Goal: Information Seeking & Learning: Learn about a topic

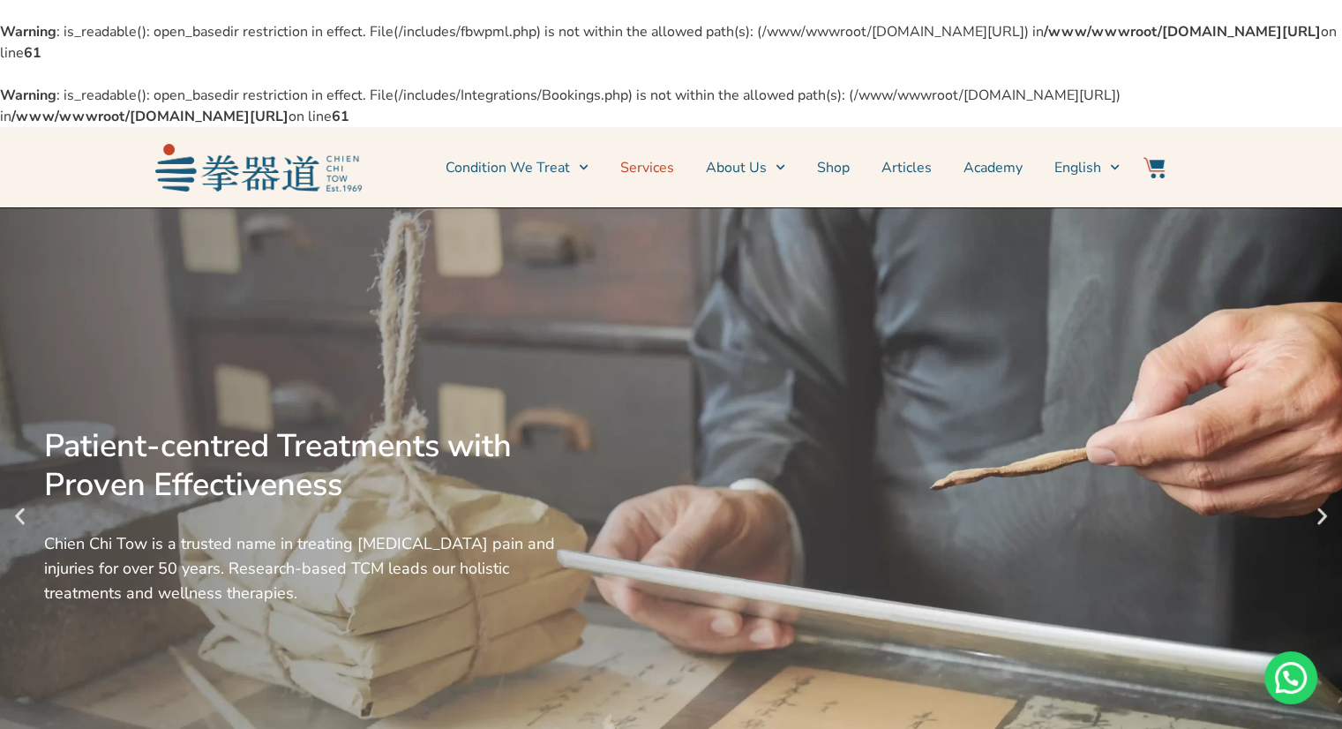
click at [652, 169] on link "Services" at bounding box center [647, 168] width 54 height 44
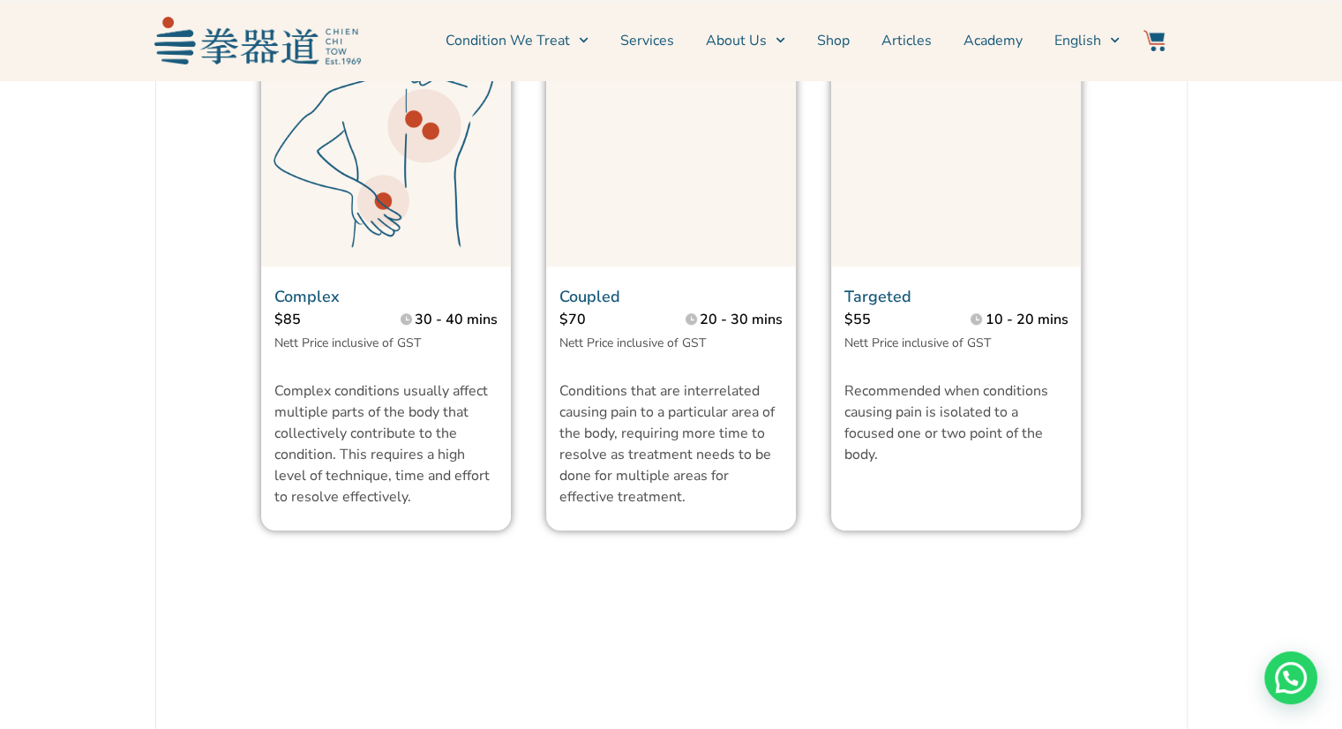
scroll to position [1500, 0]
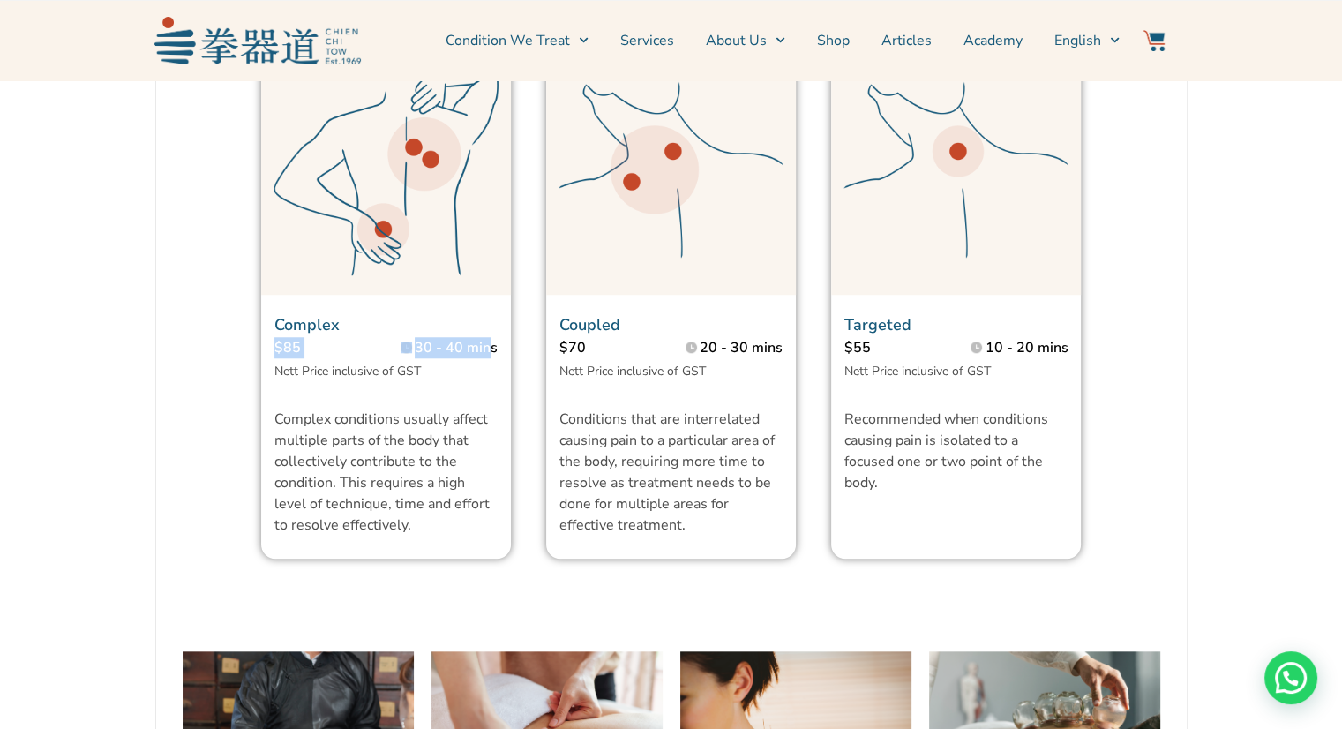
drag, startPoint x: 314, startPoint y: 393, endPoint x: 489, endPoint y: 395, distance: 174.8
click at [489, 363] on section "$85 30 - 40 mins" at bounding box center [386, 350] width 250 height 26
click at [526, 434] on div "Complex $85 30 - 40 mins Nett Price inclusive of GST Complex conditions usually…" at bounding box center [386, 301] width 285 height 549
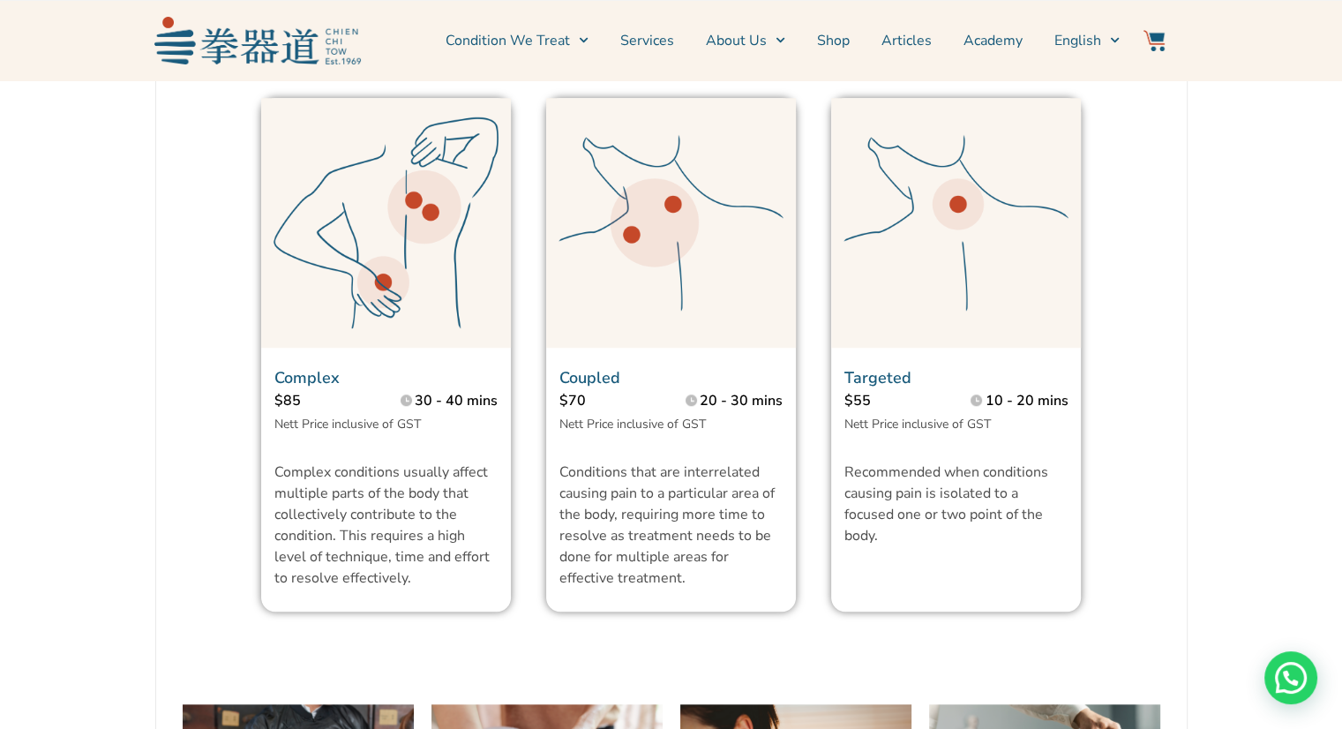
scroll to position [1236, 0]
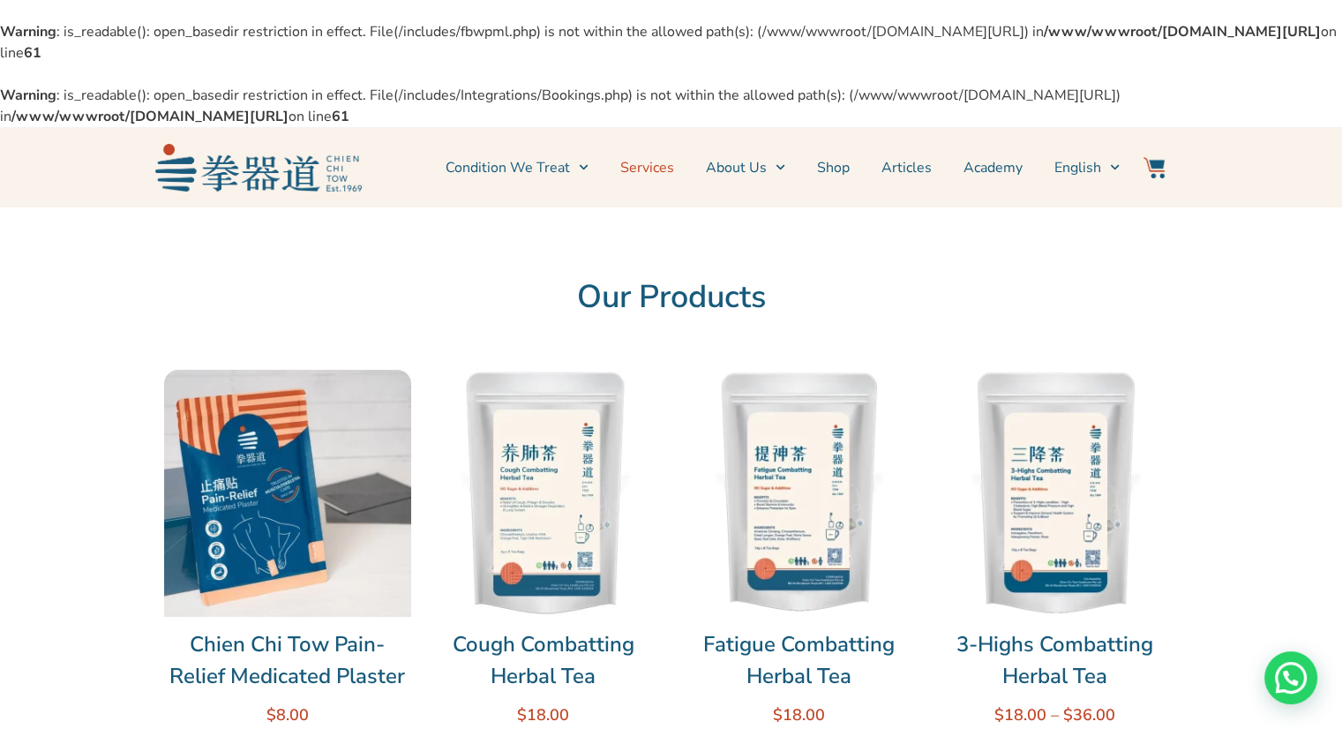
click at [653, 174] on link "Services" at bounding box center [647, 168] width 54 height 44
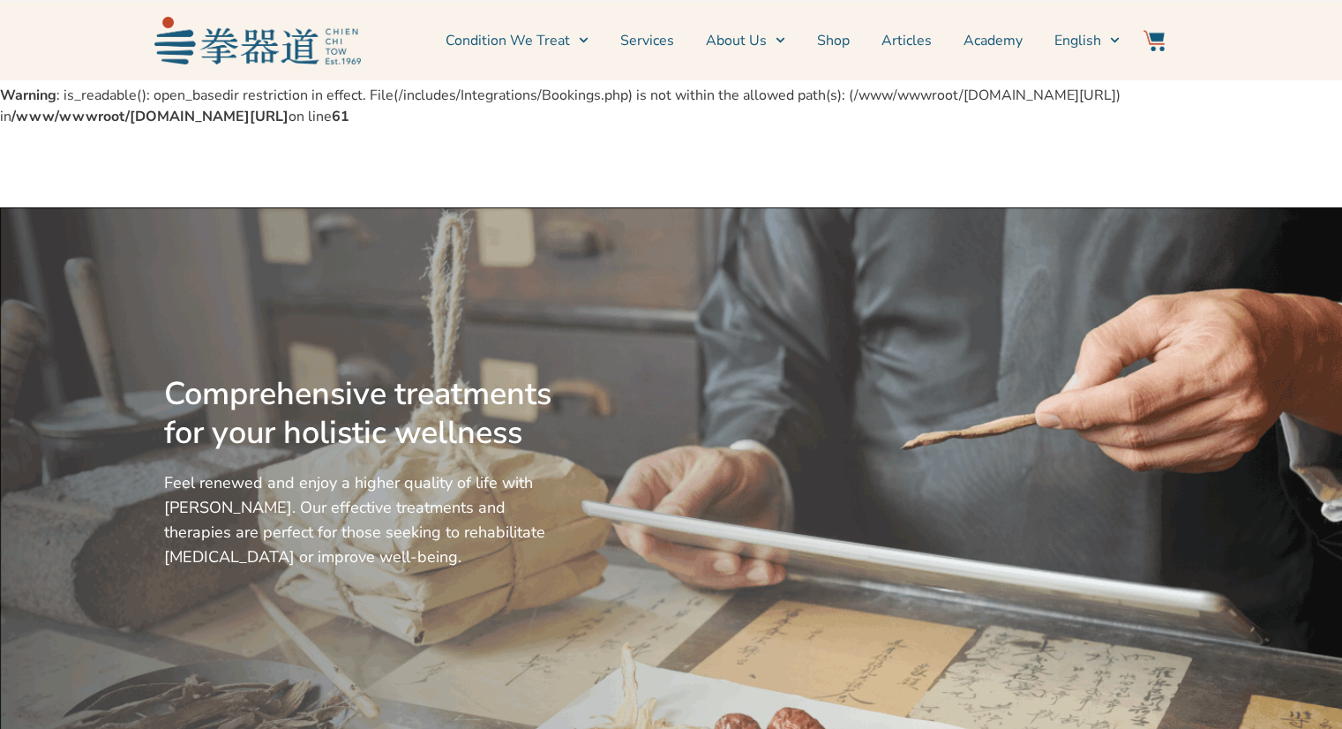
scroll to position [706, 0]
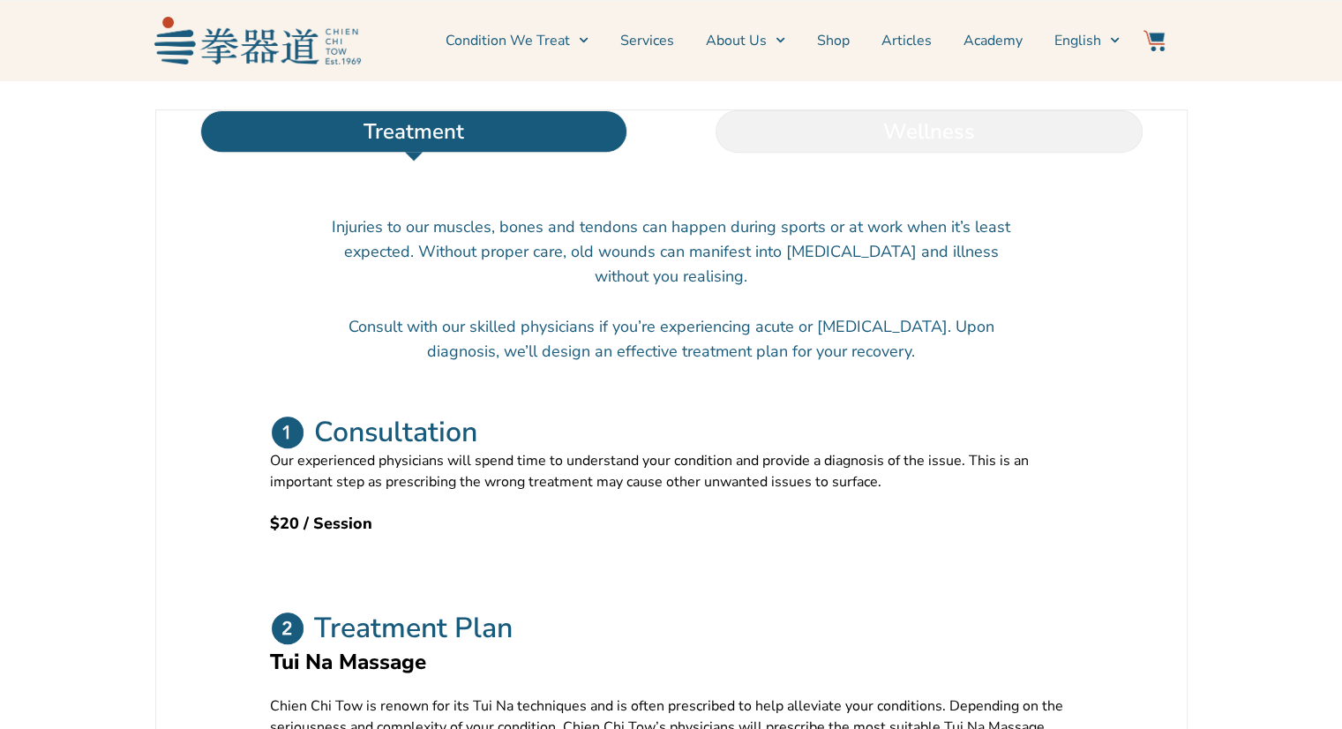
click at [1009, 153] on li "Wellness" at bounding box center [929, 131] width 515 height 42
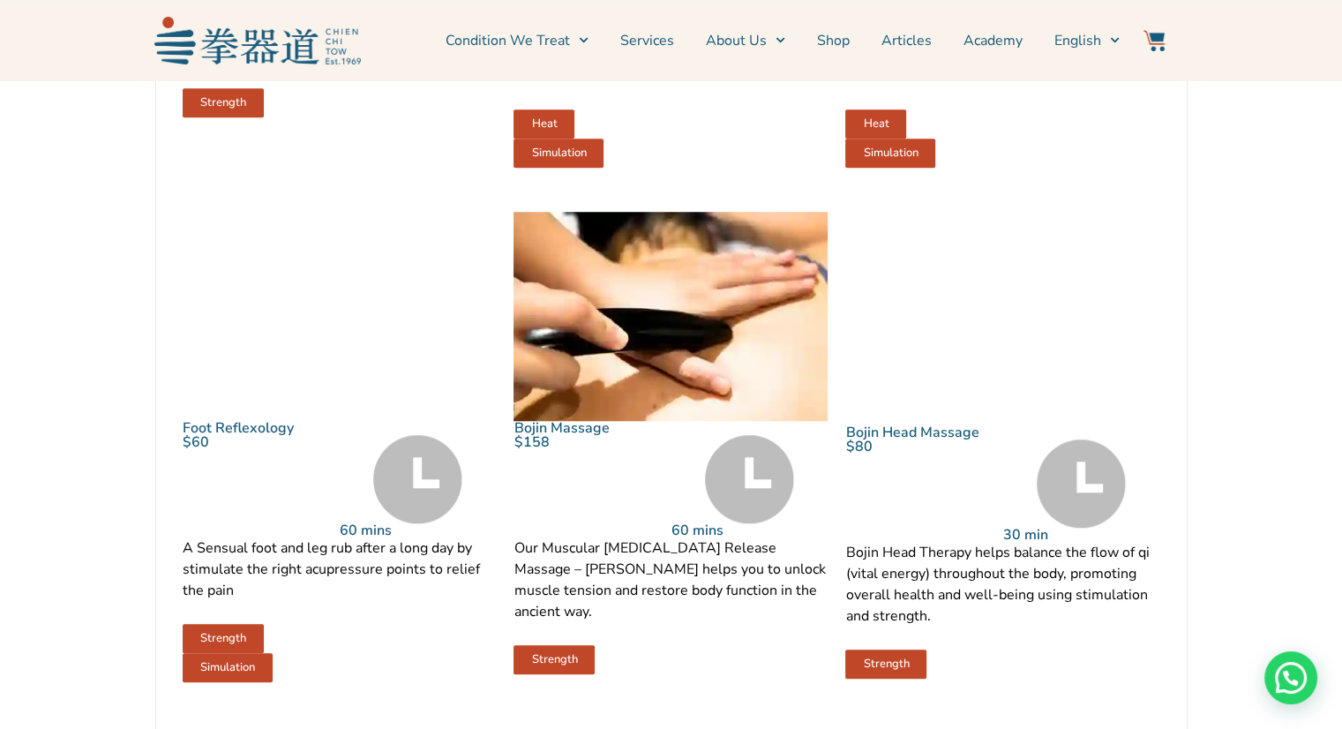
scroll to position [1412, 0]
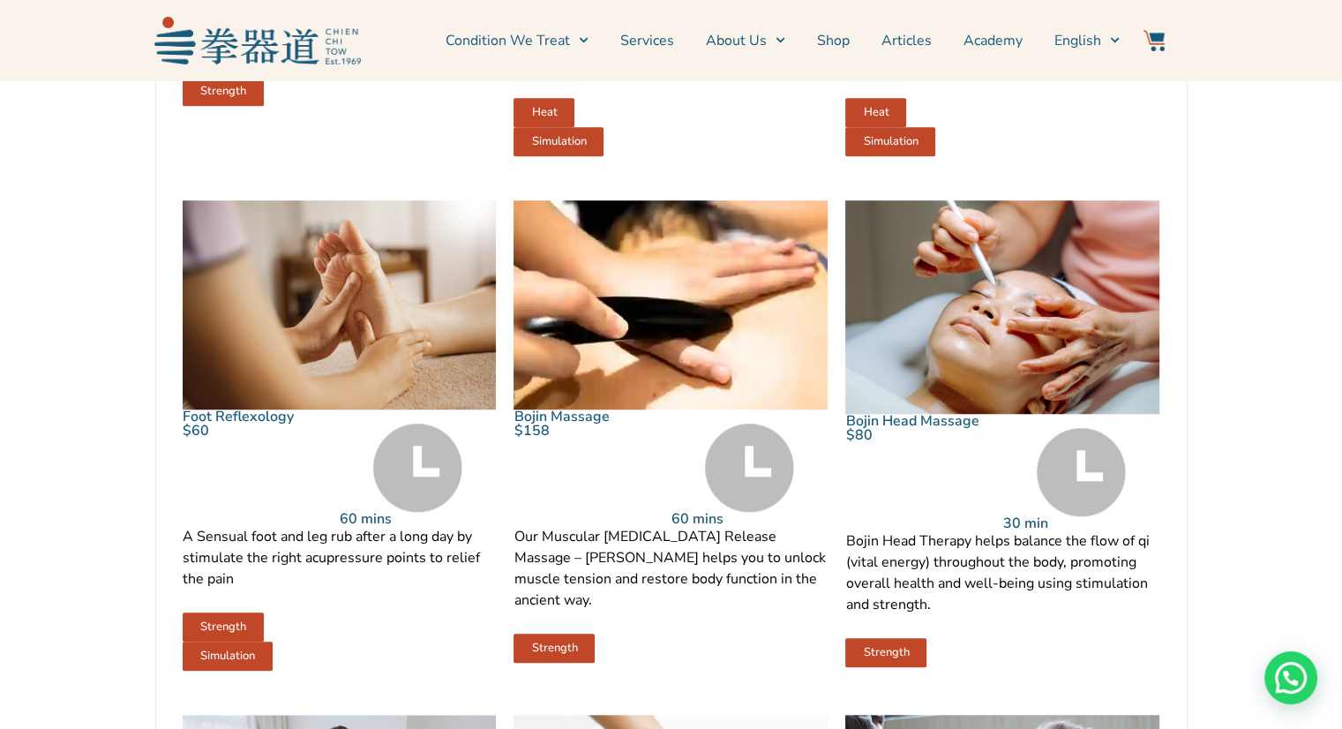
click at [663, 397] on img at bounding box center [671, 304] width 314 height 209
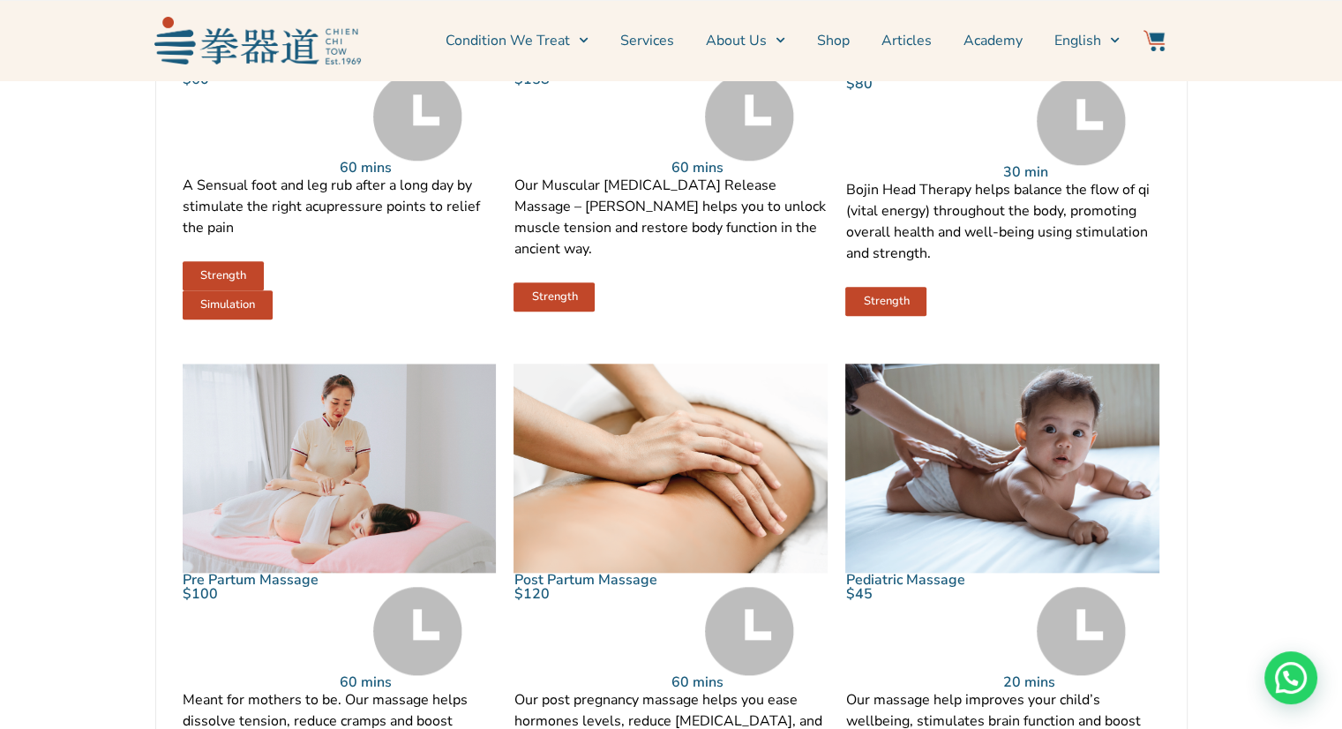
scroll to position [1765, 0]
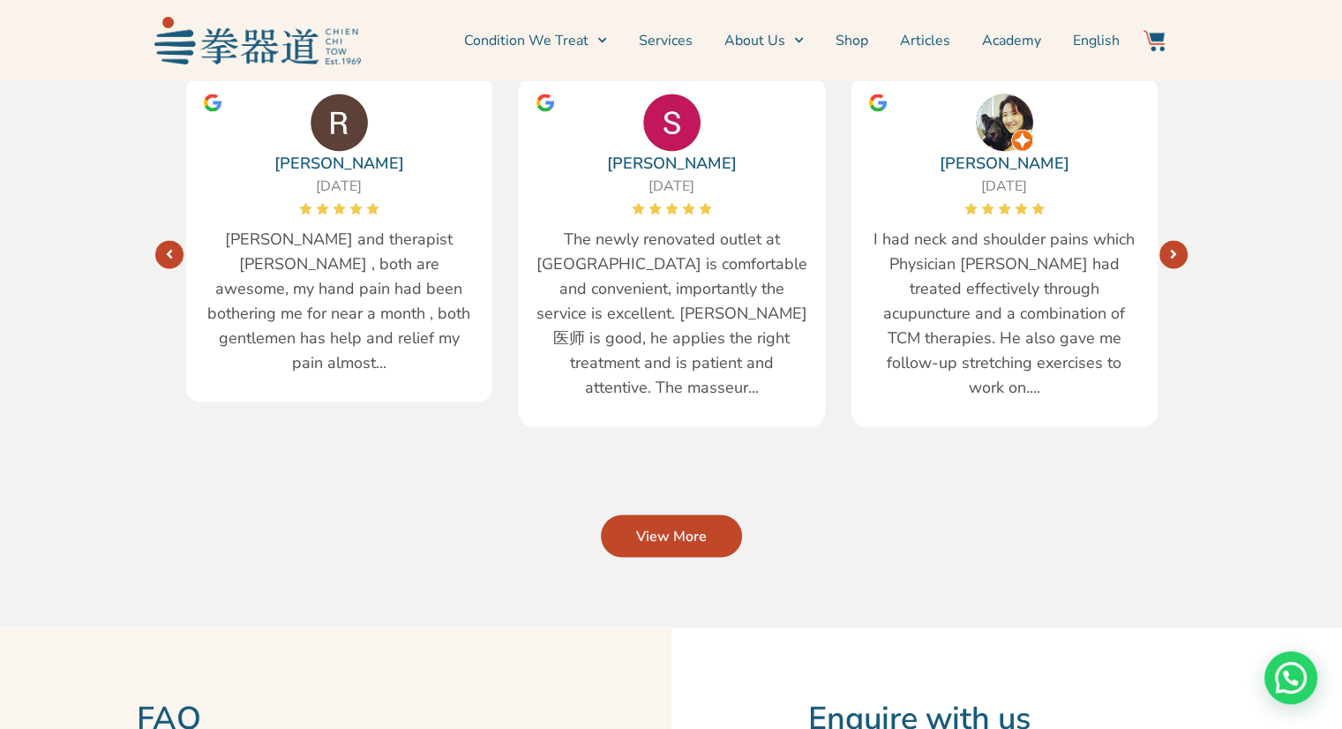
scroll to position [3442, 0]
